Goal: Communication & Community: Answer question/provide support

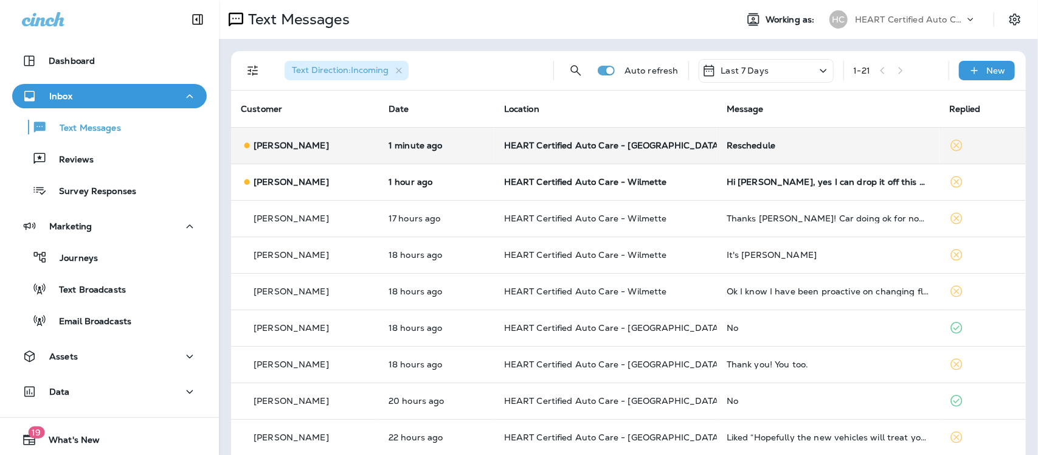
click at [748, 139] on td "Reschedule" at bounding box center [828, 145] width 223 height 36
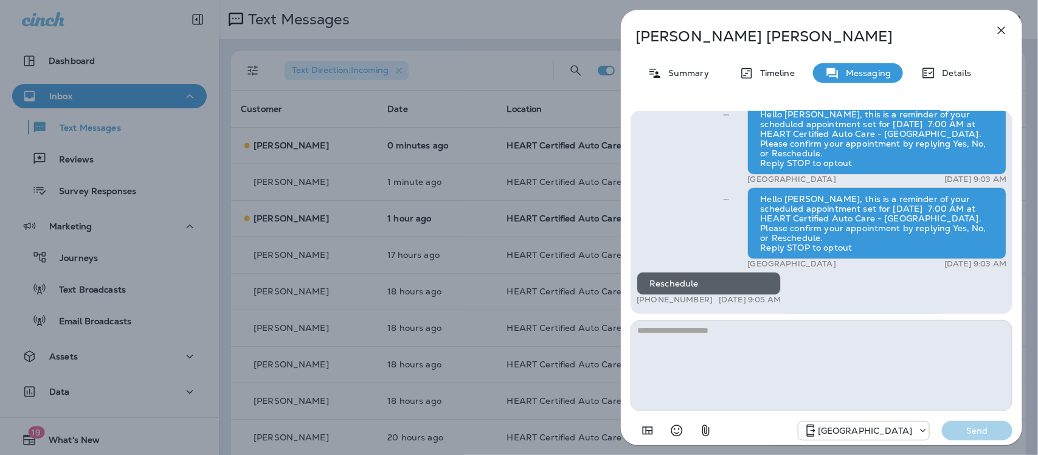
click at [1005, 29] on icon "button" at bounding box center [1001, 30] width 15 height 15
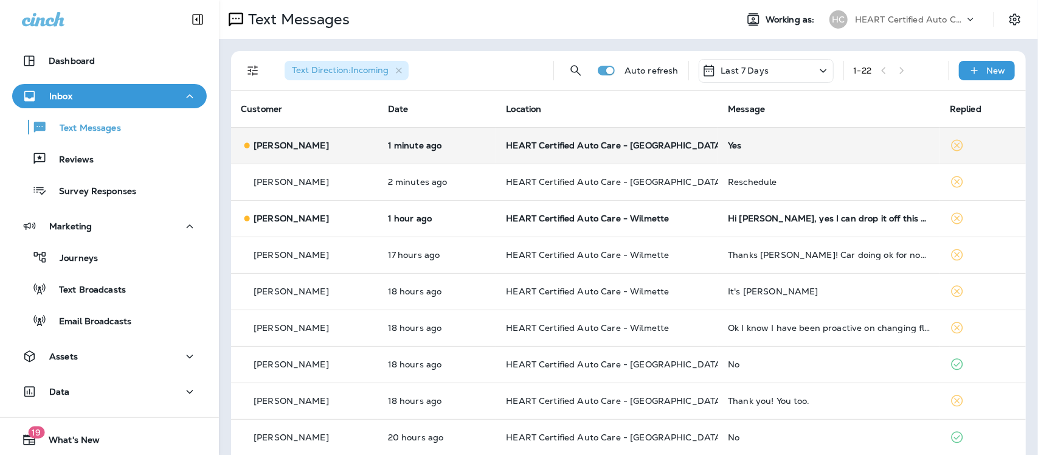
click at [734, 152] on td "Yes" at bounding box center [829, 145] width 222 height 36
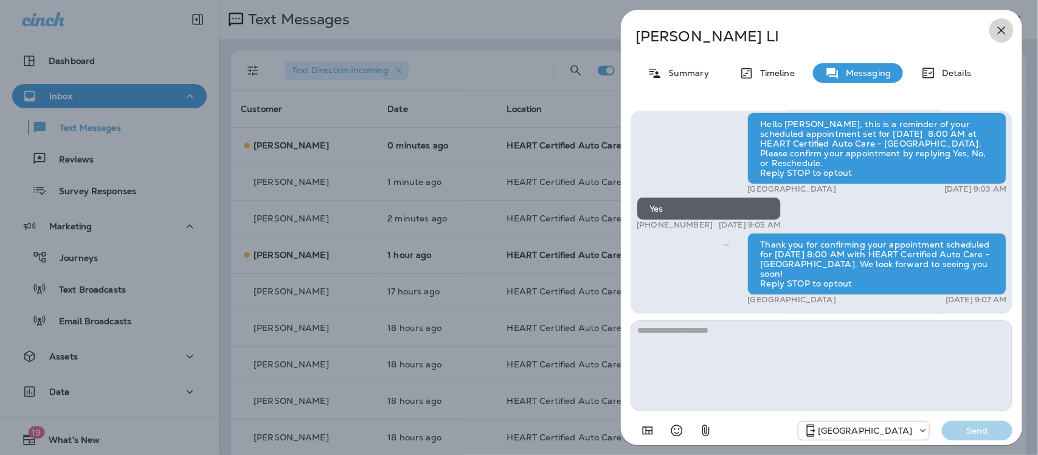
click at [1001, 27] on icon "button" at bounding box center [1001, 30] width 15 height 15
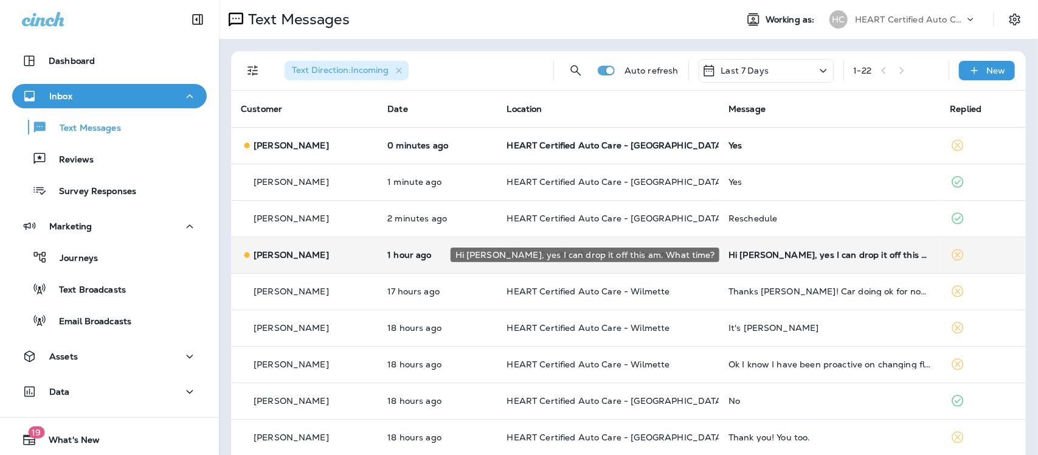
click at [842, 259] on div "Hi [PERSON_NAME], yes I can drop it off this am. What time?" at bounding box center [829, 255] width 202 height 10
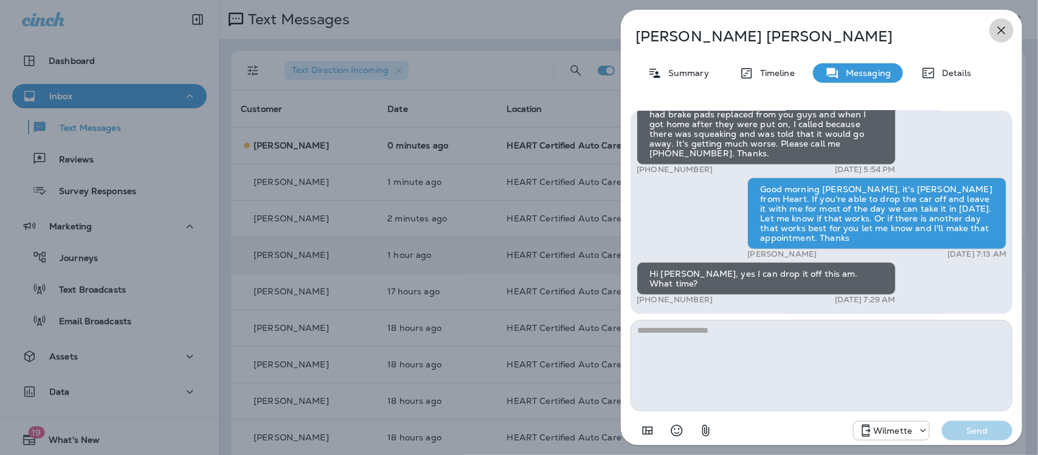
click at [1000, 29] on icon "button" at bounding box center [1002, 31] width 8 height 8
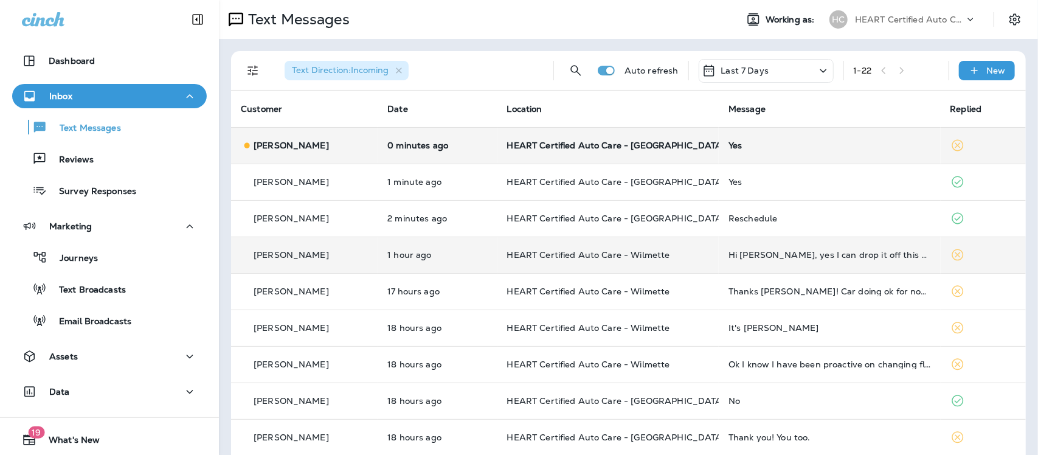
click at [734, 144] on div "Yes" at bounding box center [829, 145] width 202 height 10
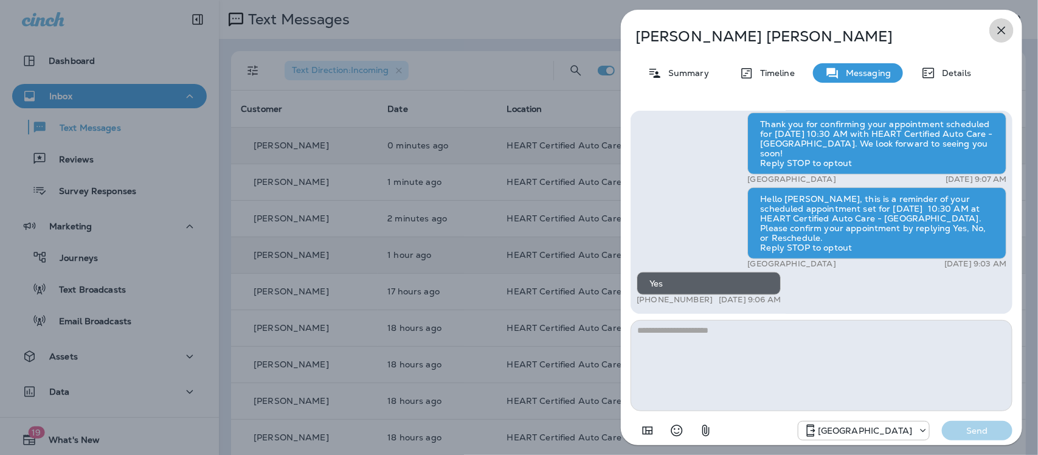
click at [1002, 28] on icon "button" at bounding box center [1001, 30] width 15 height 15
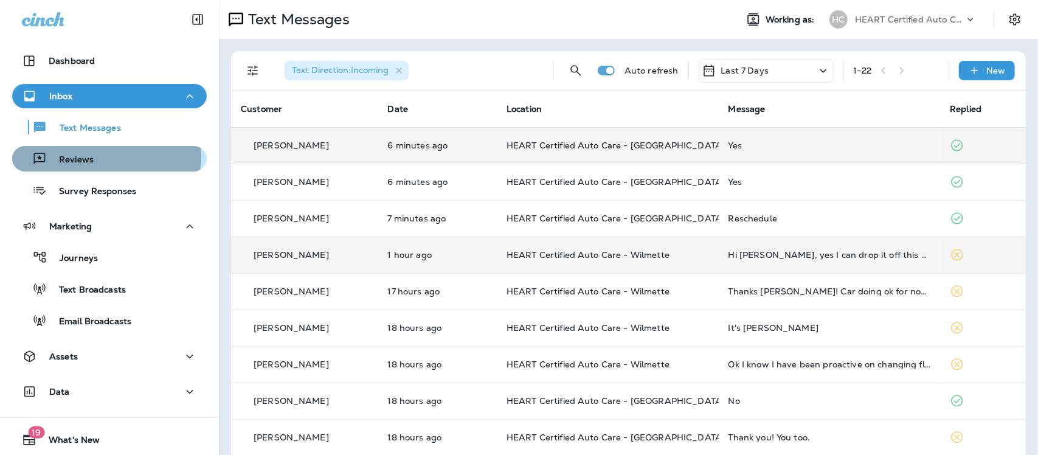
click at [95, 156] on div "Reviews" at bounding box center [109, 159] width 185 height 18
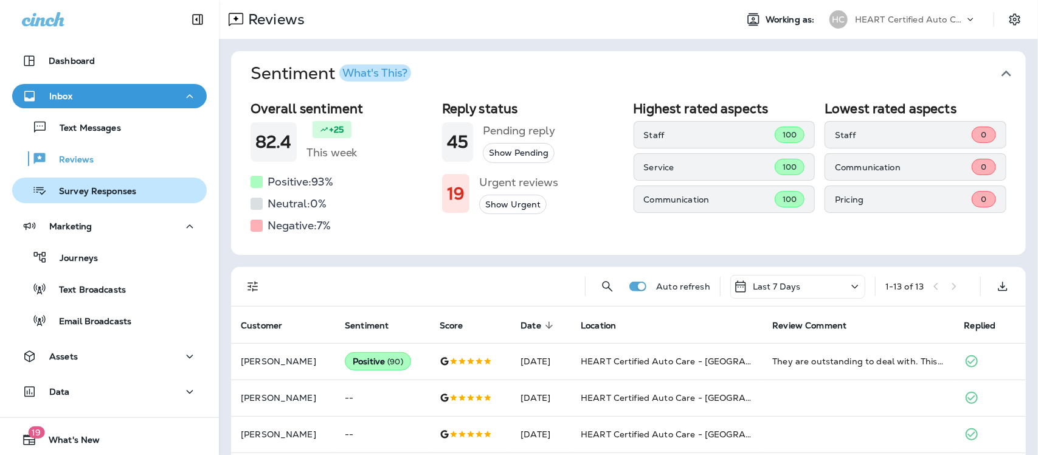
click at [83, 189] on p "Survey Responses" at bounding box center [91, 192] width 89 height 12
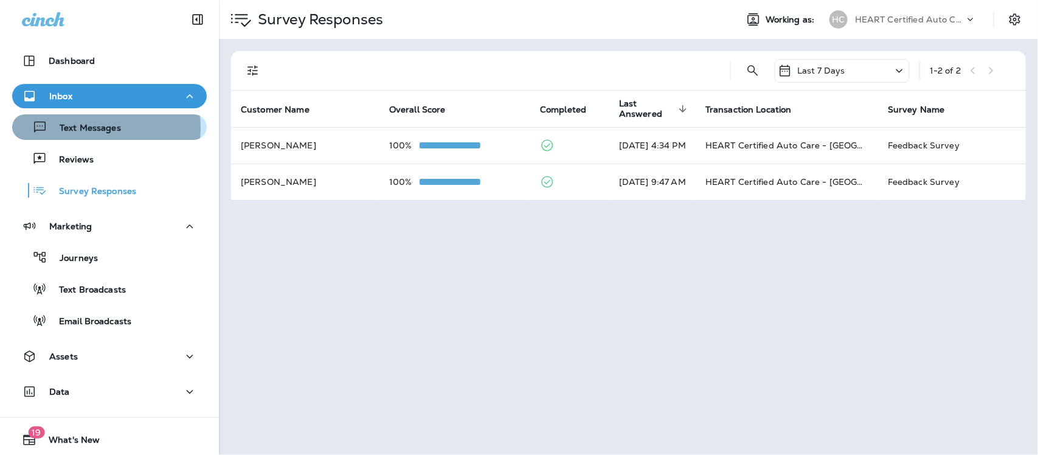
click at [92, 128] on p "Text Messages" at bounding box center [84, 129] width 74 height 12
